Goal: Information Seeking & Learning: Check status

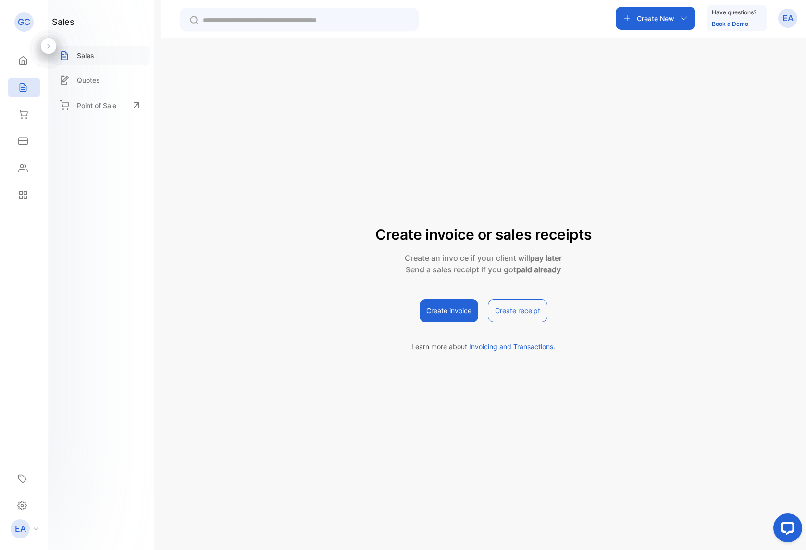
click at [83, 54] on p "Sales" at bounding box center [85, 55] width 17 height 10
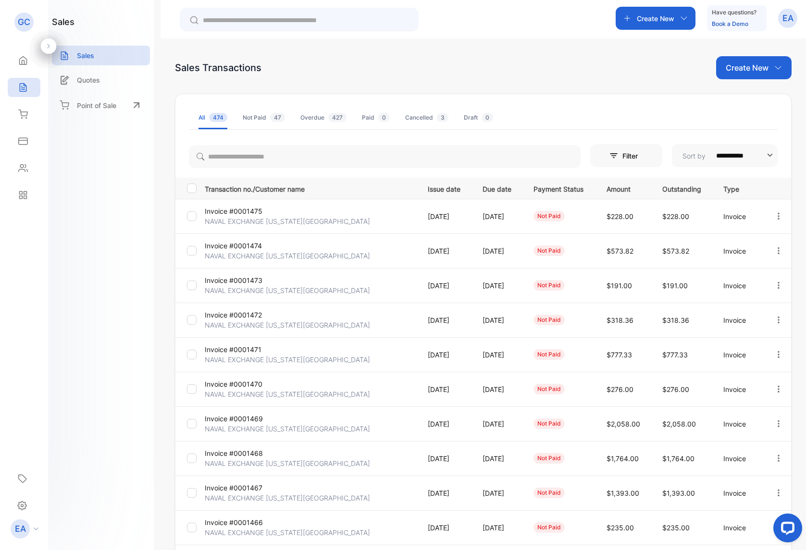
click at [235, 395] on p "NAVAL EXCHANGE [US_STATE][GEOGRAPHIC_DATA]" at bounding box center [287, 394] width 165 height 10
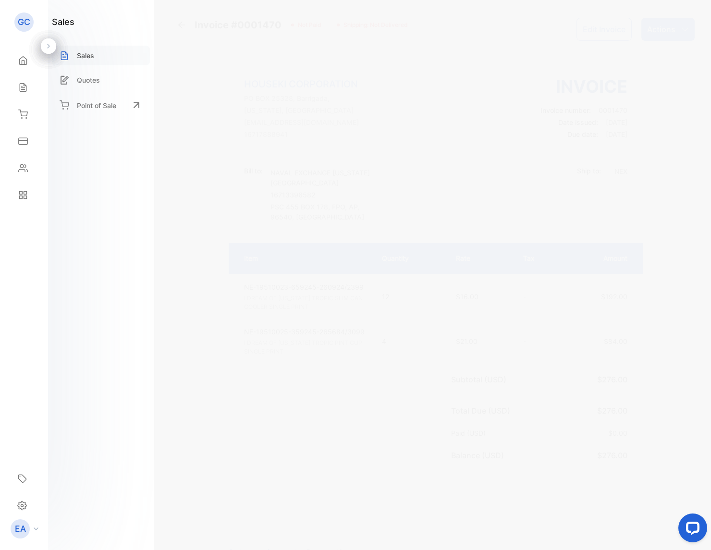
click at [93, 57] on p "Sales" at bounding box center [85, 55] width 17 height 10
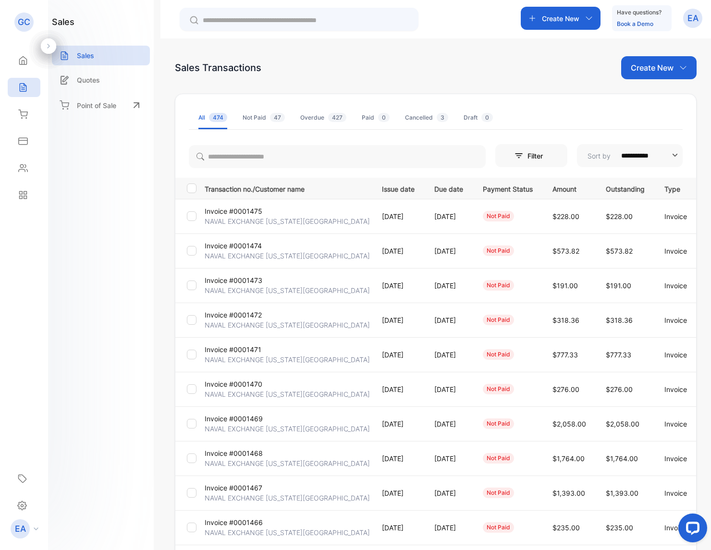
click at [240, 348] on p "Invoice #0001471" at bounding box center [233, 350] width 57 height 10
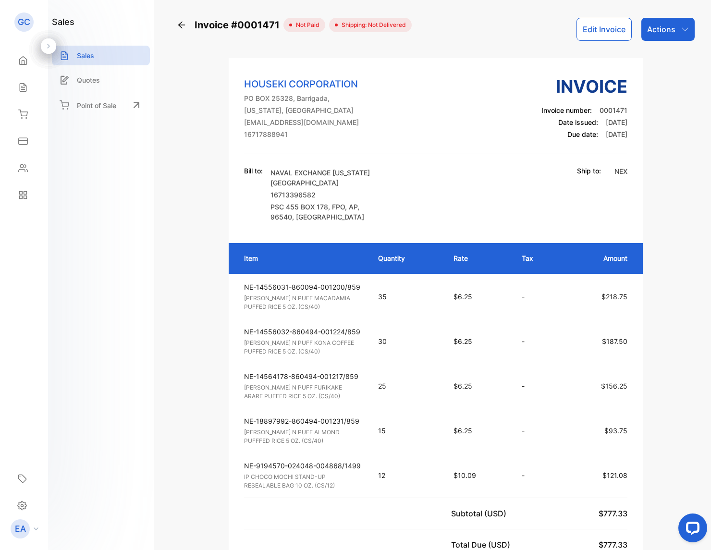
click at [88, 57] on p "Sales" at bounding box center [85, 55] width 17 height 10
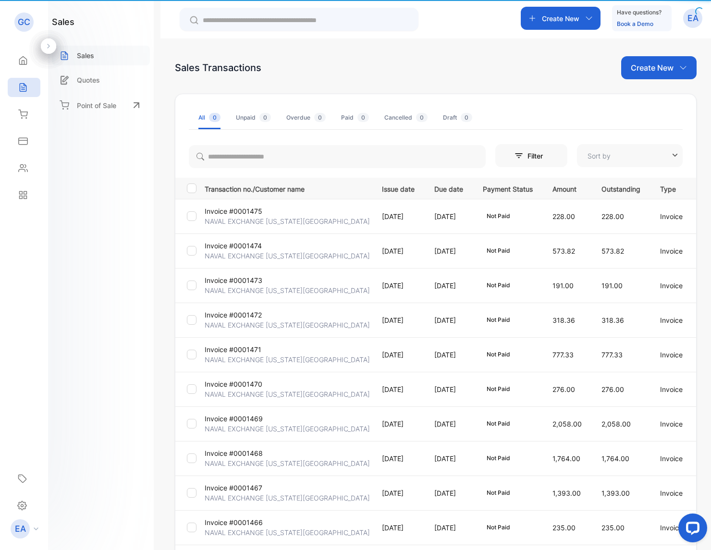
type input "**********"
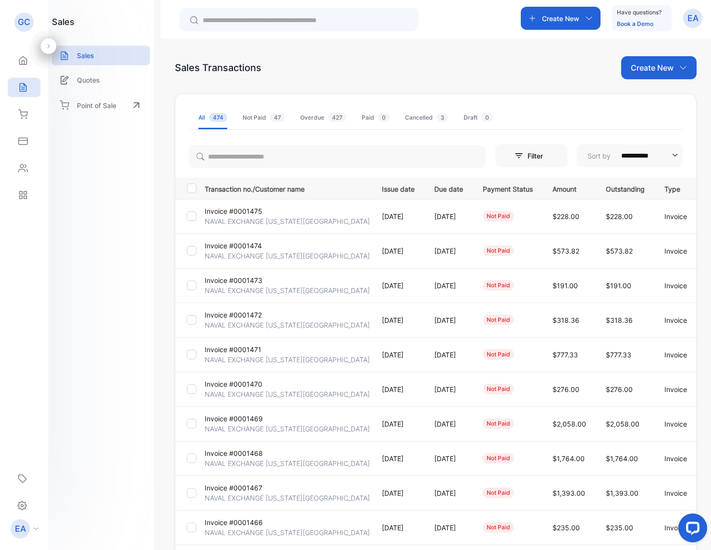
click at [236, 321] on p "NAVAL EXCHANGE [US_STATE][GEOGRAPHIC_DATA]" at bounding box center [287, 325] width 165 height 10
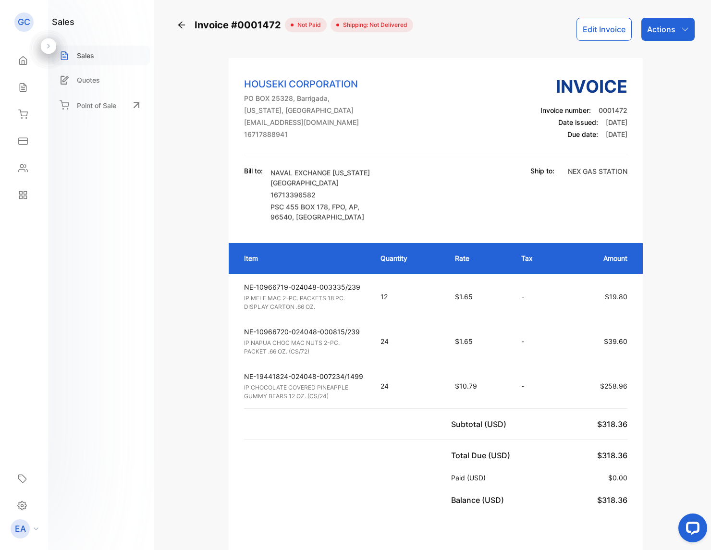
click at [83, 55] on p "Sales" at bounding box center [85, 55] width 17 height 10
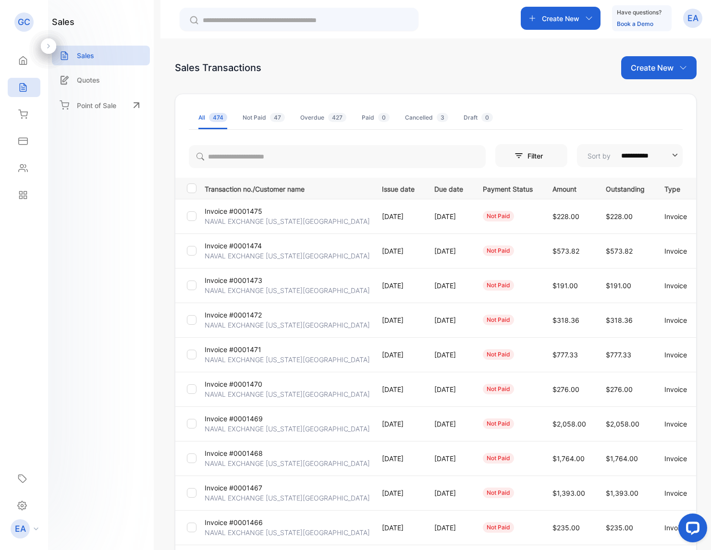
click at [224, 291] on p "NAVAL EXCHANGE [US_STATE][GEOGRAPHIC_DATA]" at bounding box center [287, 290] width 165 height 10
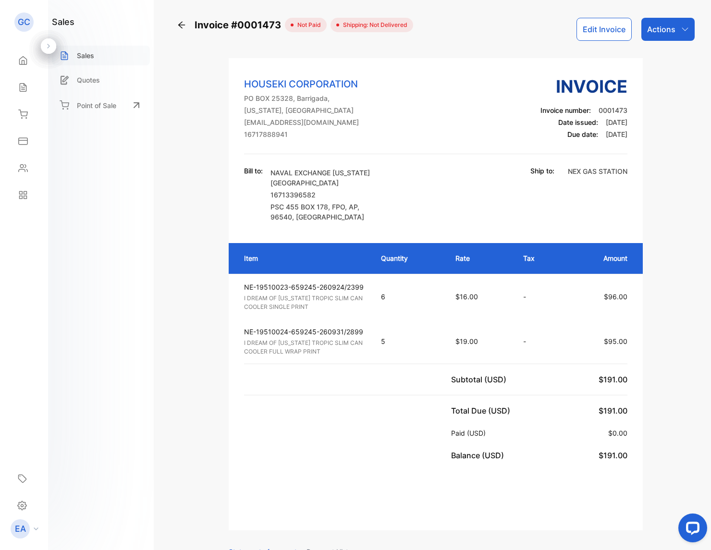
click at [89, 54] on p "Sales" at bounding box center [85, 55] width 17 height 10
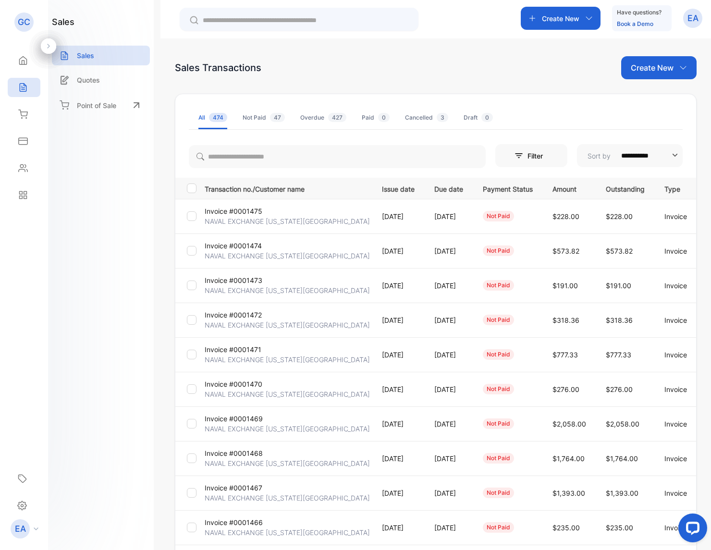
click at [255, 255] on p "NAVAL EXCHANGE [US_STATE][GEOGRAPHIC_DATA]" at bounding box center [287, 256] width 165 height 10
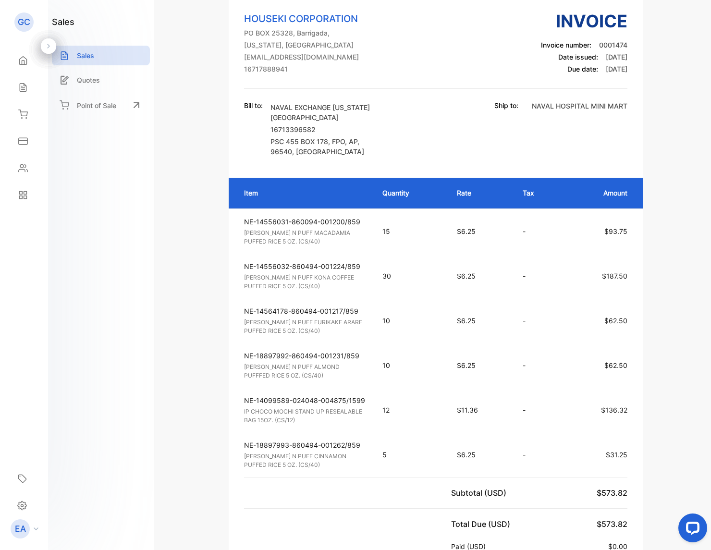
scroll to position [102, 0]
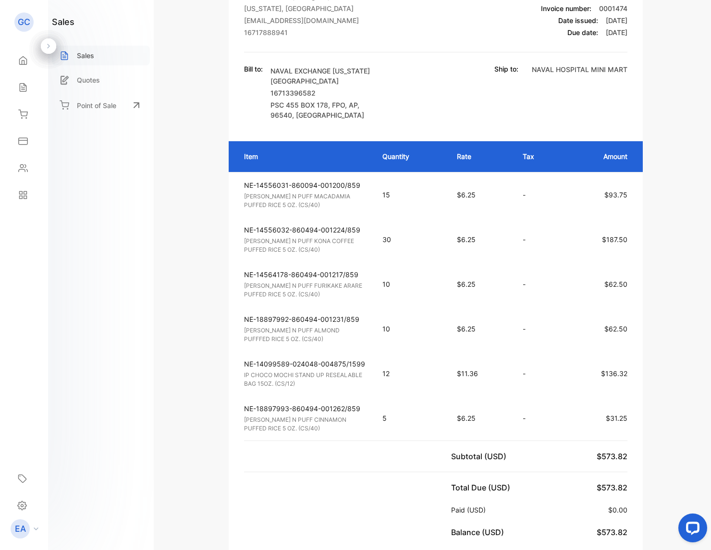
click at [96, 60] on div "Sales" at bounding box center [101, 56] width 98 height 20
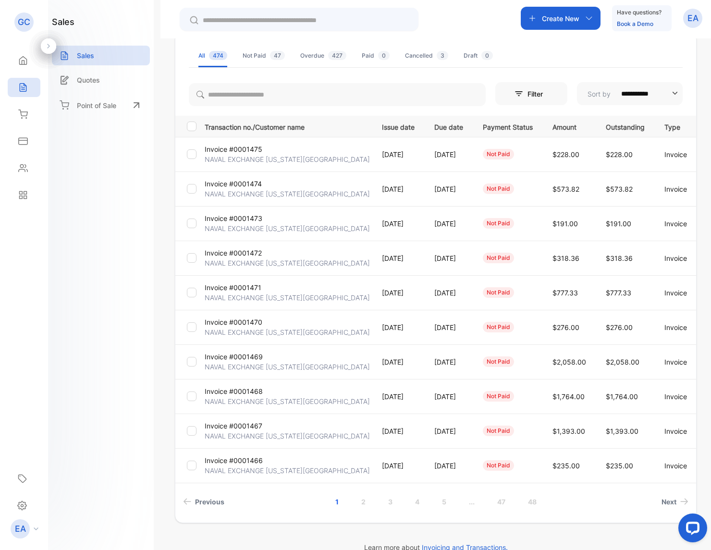
click at [214, 149] on p "Invoice #0001475" at bounding box center [234, 149] width 58 height 10
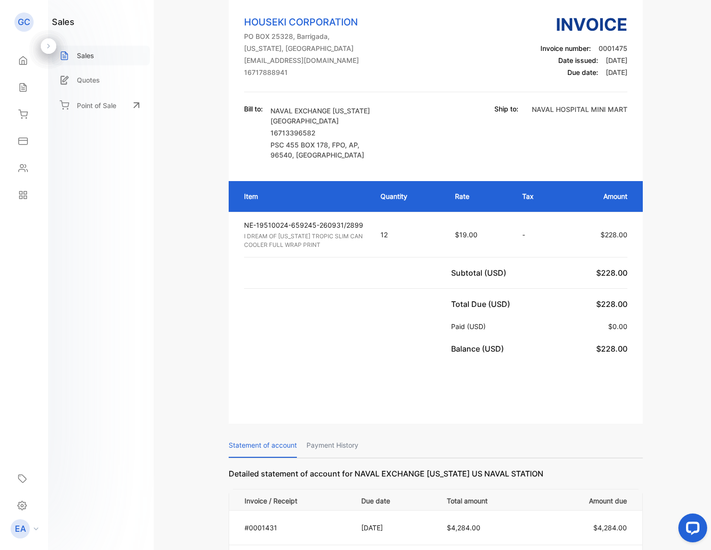
click at [92, 52] on p "Sales" at bounding box center [85, 55] width 17 height 10
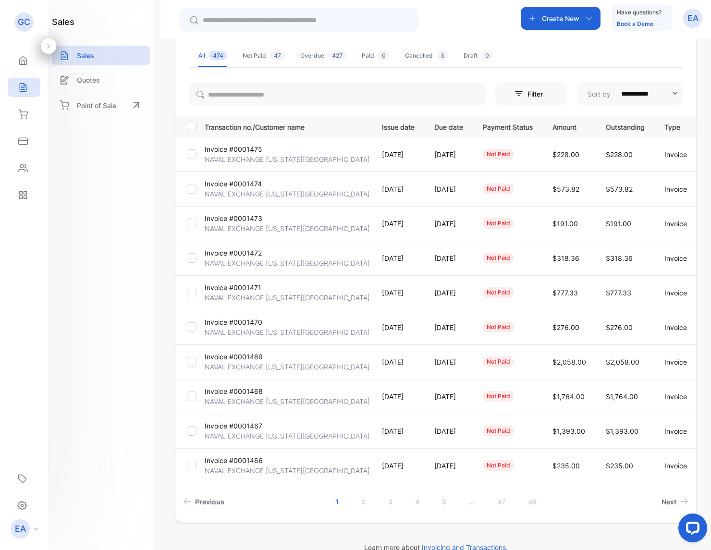
click at [253, 193] on p "NAVAL EXCHANGE [US_STATE][GEOGRAPHIC_DATA]" at bounding box center [287, 194] width 165 height 10
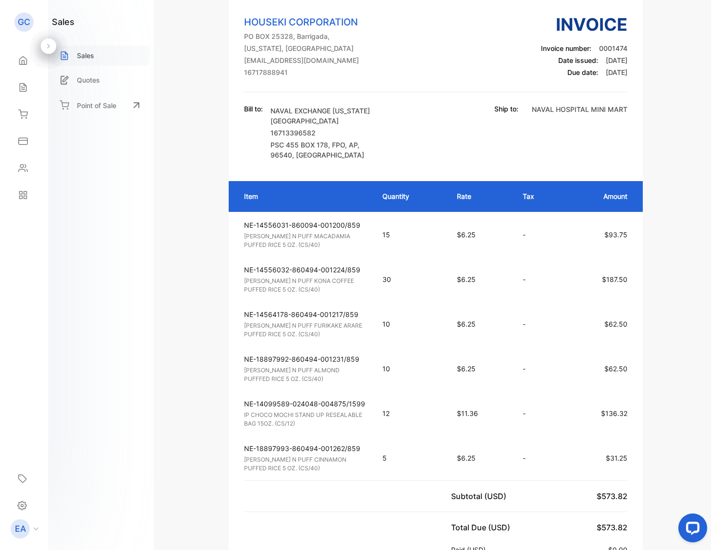
click at [74, 50] on div "Sales" at bounding box center [101, 56] width 98 height 20
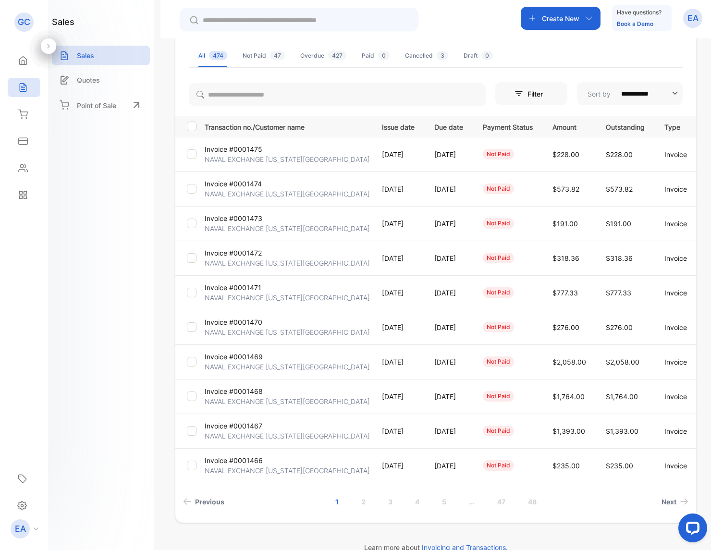
click at [265, 150] on td "Invoice #0001475 NAVAL EXCHANGE [US_STATE][GEOGRAPHIC_DATA]" at bounding box center [286, 154] width 170 height 35
click at [249, 153] on p "Invoice #0001475" at bounding box center [234, 149] width 58 height 10
